Goal: Information Seeking & Learning: Learn about a topic

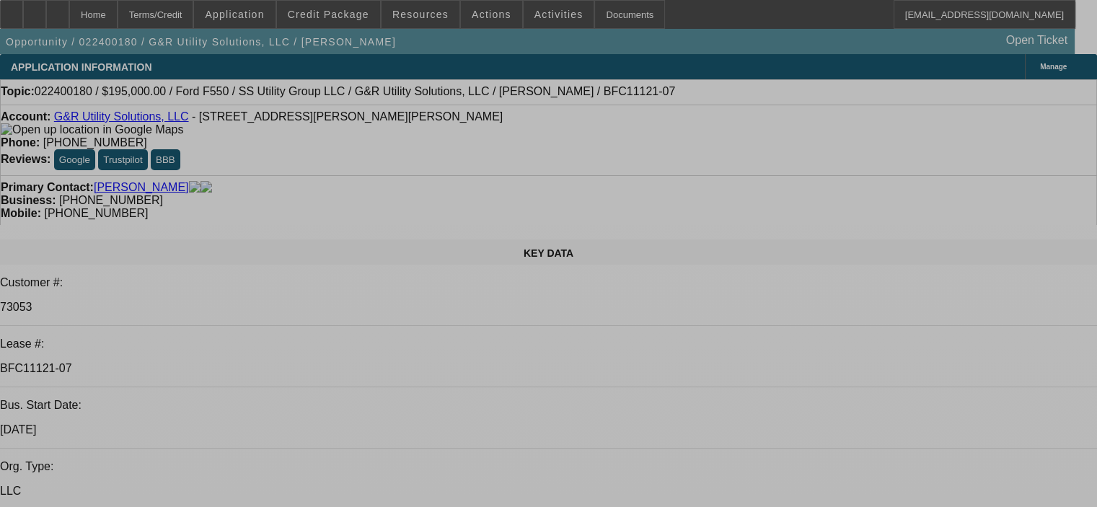
select select "0"
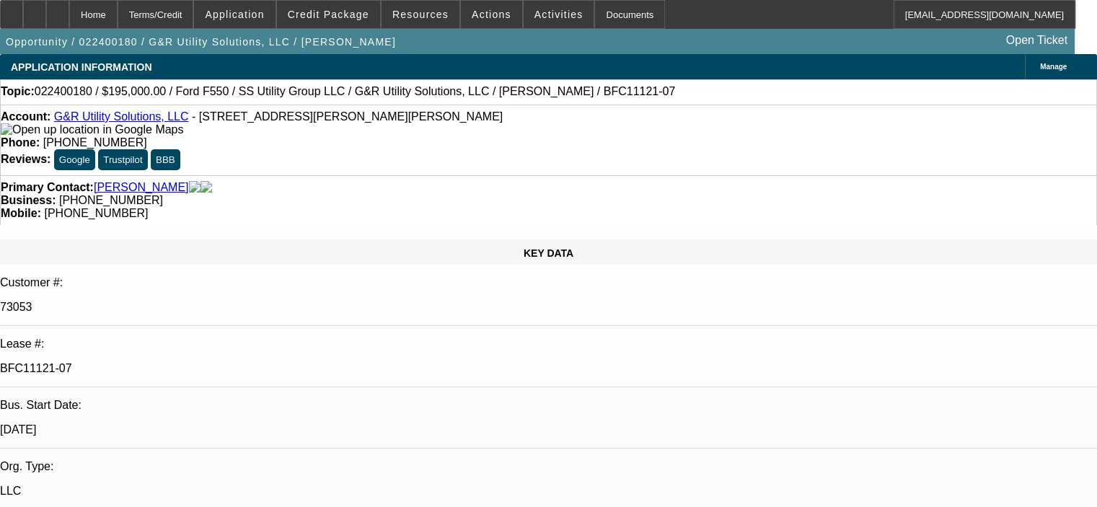
select select "2"
select select "0"
select select "6"
select select "0"
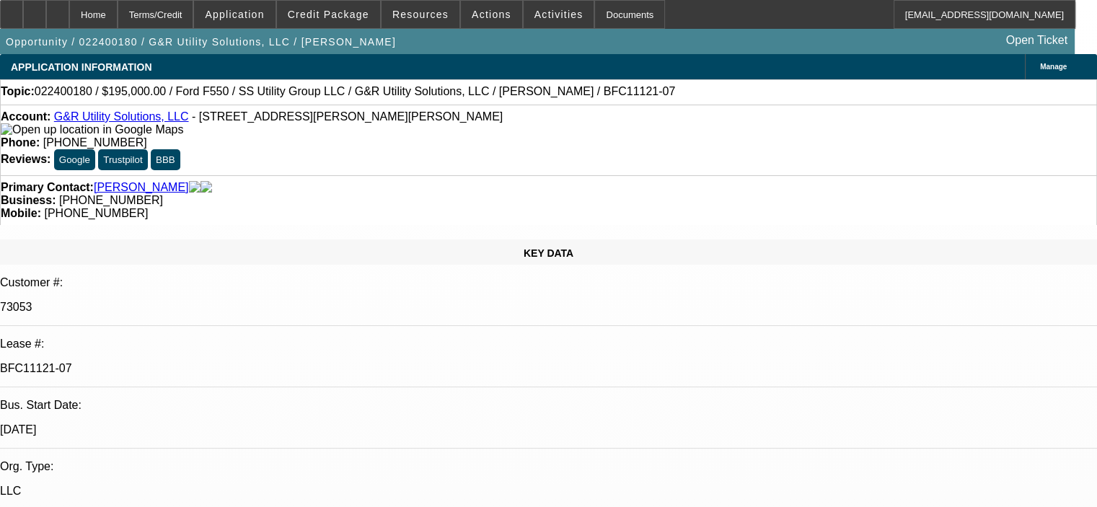
select select "2"
select select "0"
select select "6"
select select "0"
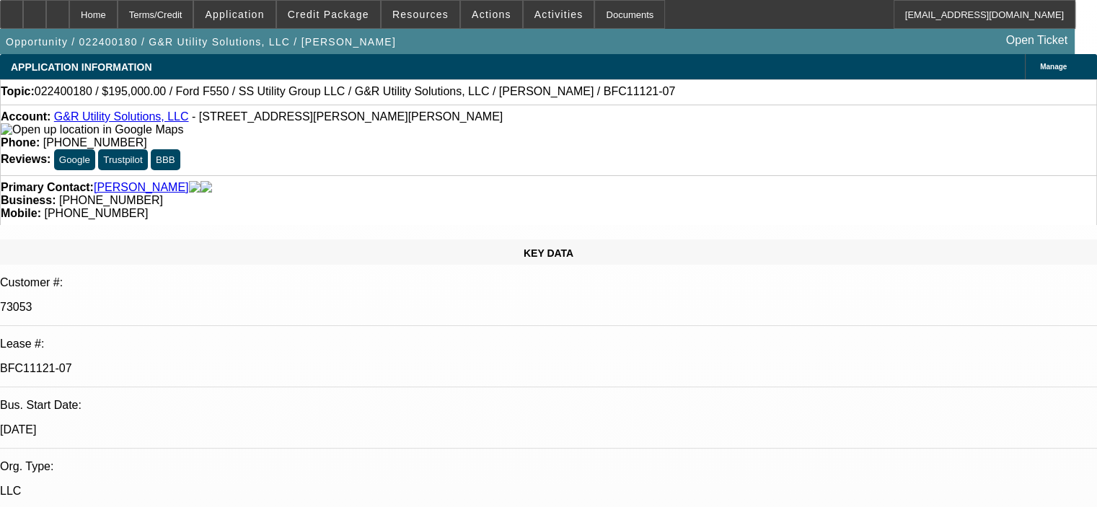
select select "2"
select select "0"
select select "6"
select select "0"
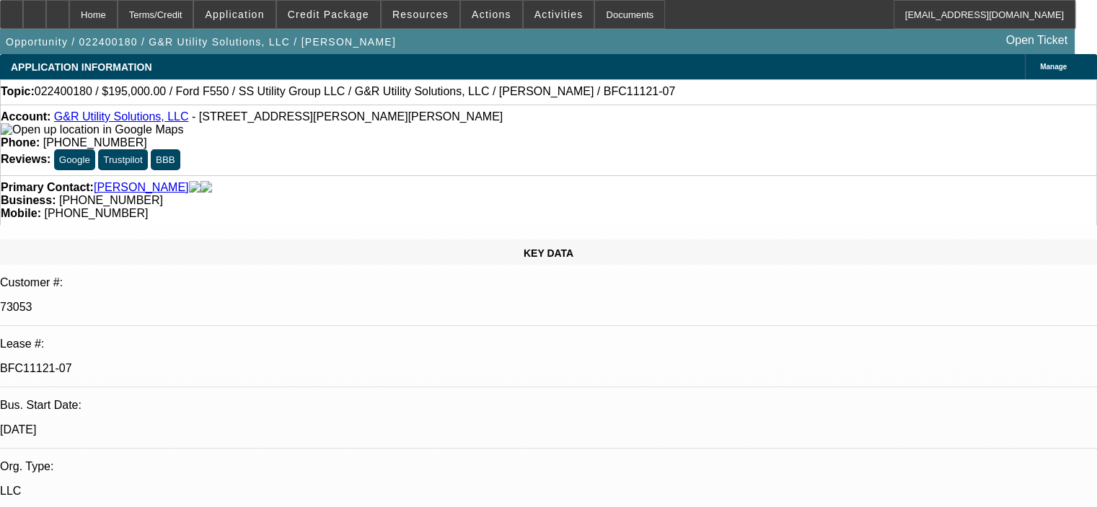
select select "2"
select select "0"
select select "6"
click at [338, 16] on span "Credit Package" at bounding box center [329, 15] width 82 height 12
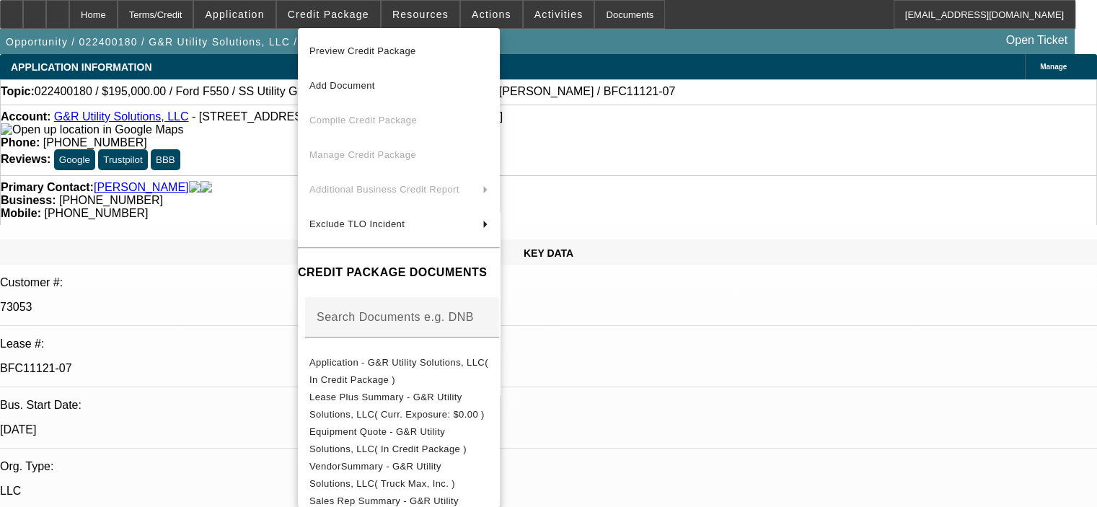
click at [243, 209] on div at bounding box center [548, 253] width 1097 height 507
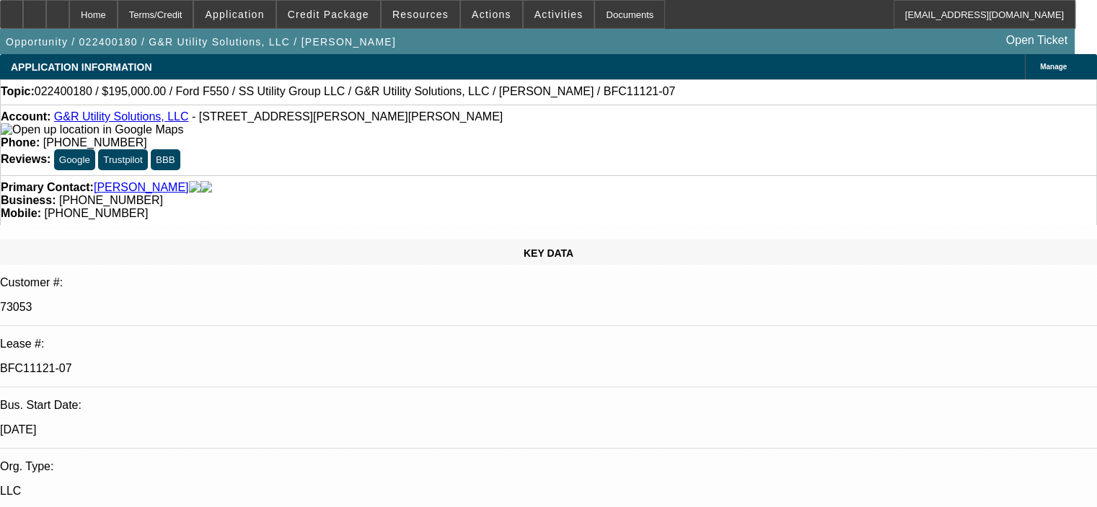
click at [346, 7] on span at bounding box center [328, 14] width 103 height 35
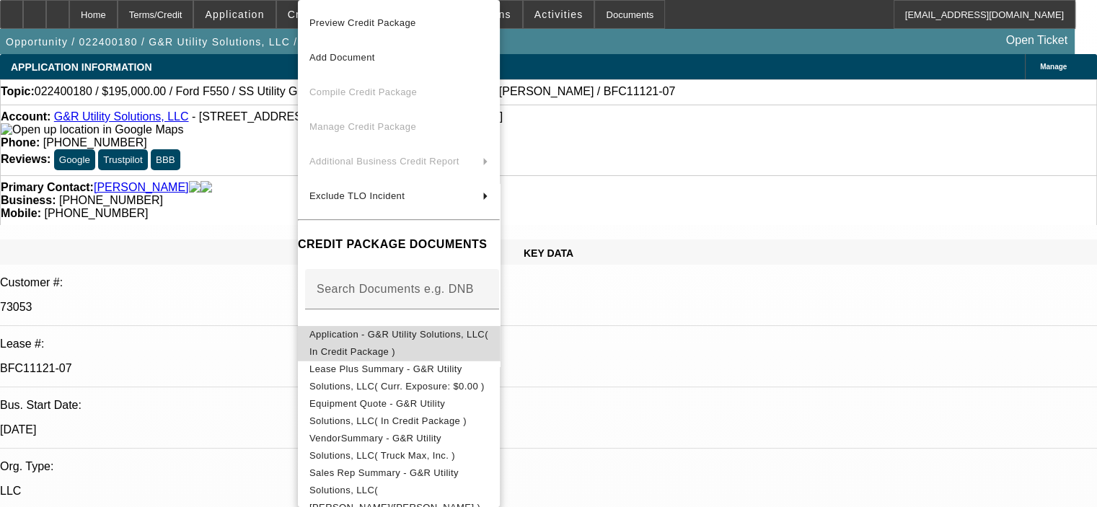
click at [408, 338] on span "Application - G&R Utility Solutions, LLC( In Credit Package )" at bounding box center [398, 343] width 179 height 28
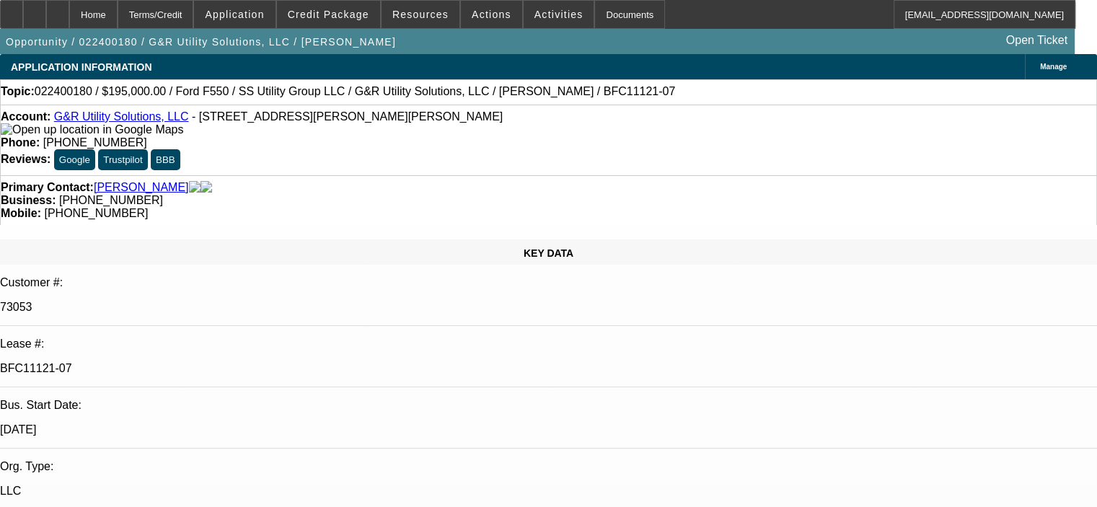
select select "0"
select select "2"
select select "0"
select select "6"
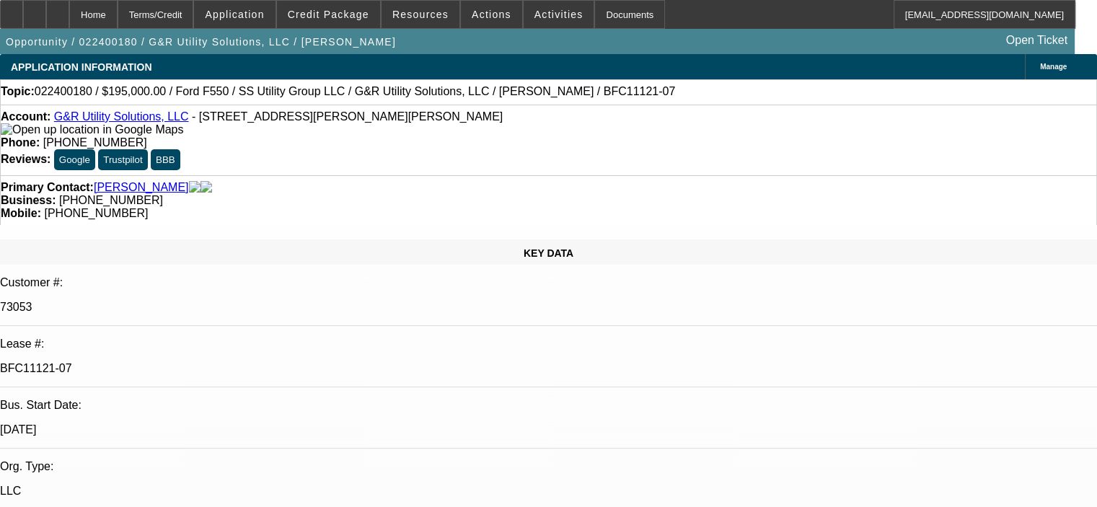
select select "0"
select select "2"
select select "0"
select select "6"
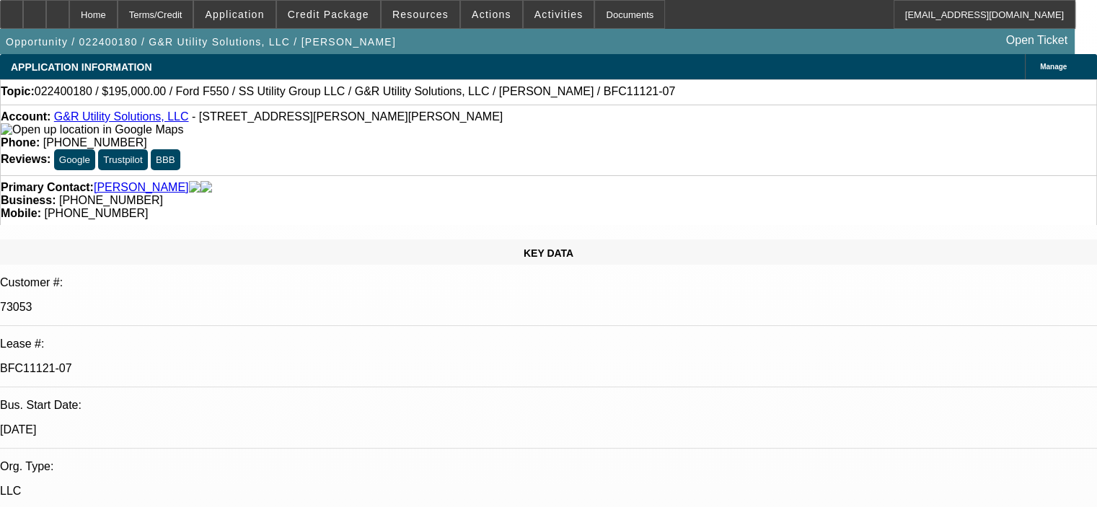
select select "0"
select select "2"
select select "0"
select select "6"
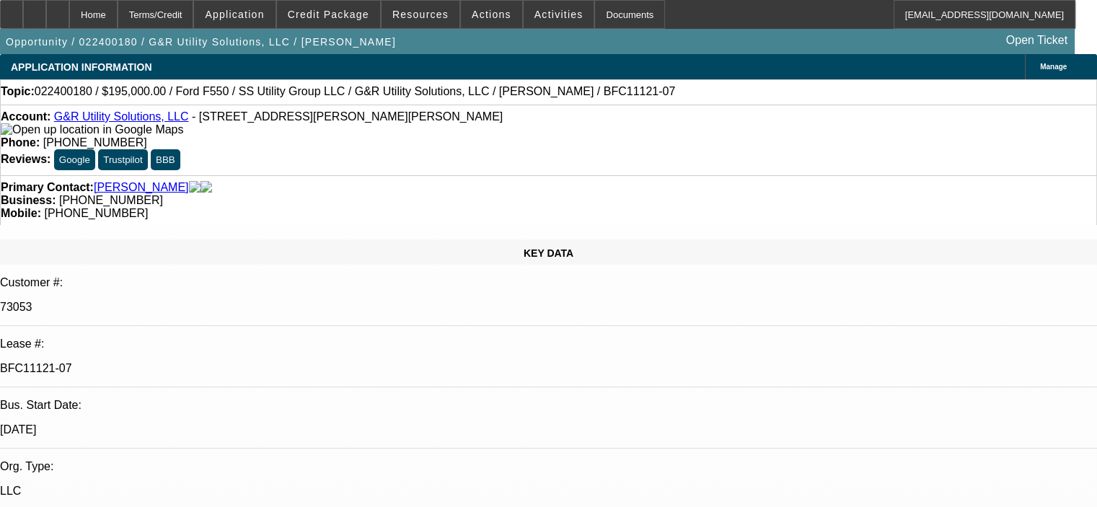
select select "0"
select select "2"
select select "0"
select select "6"
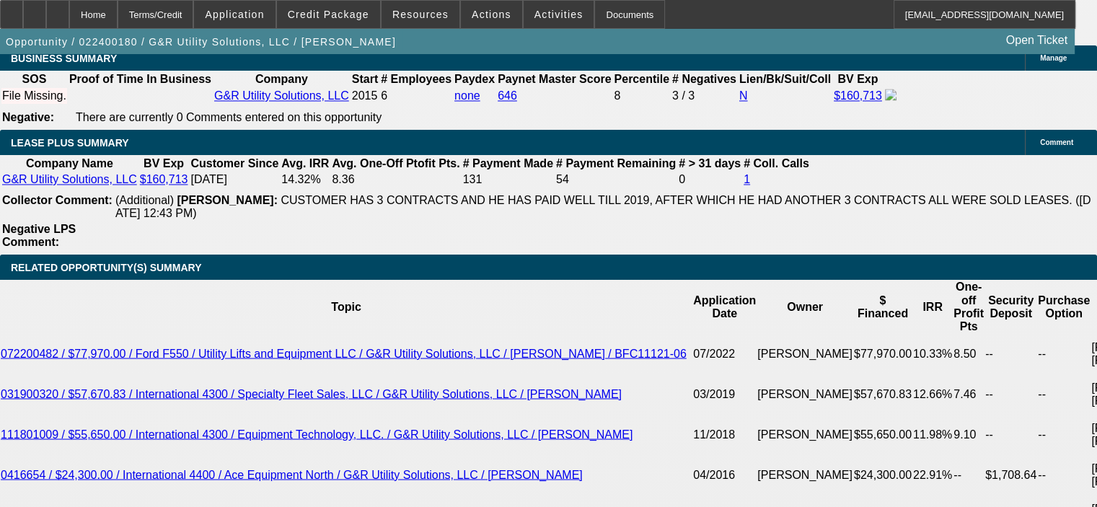
scroll to position [2453, 0]
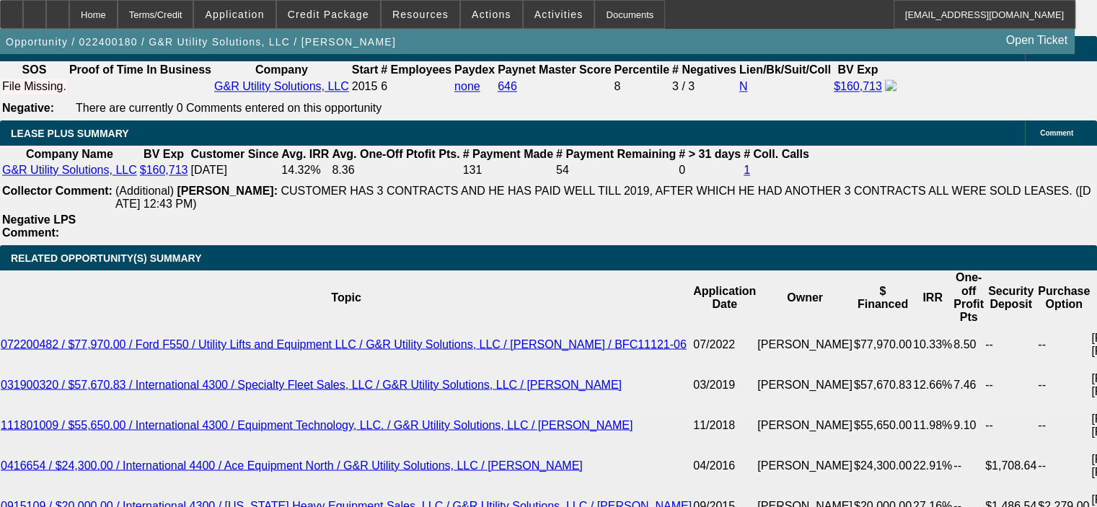
drag, startPoint x: 85, startPoint y: 225, endPoint x: 281, endPoint y: 270, distance: 200.5
copy span "[PERSON_NAME] and [PERSON_NAME] (goes by [PERSON_NAME]) have been an excellent …"
